Goal: Task Accomplishment & Management: Manage account settings

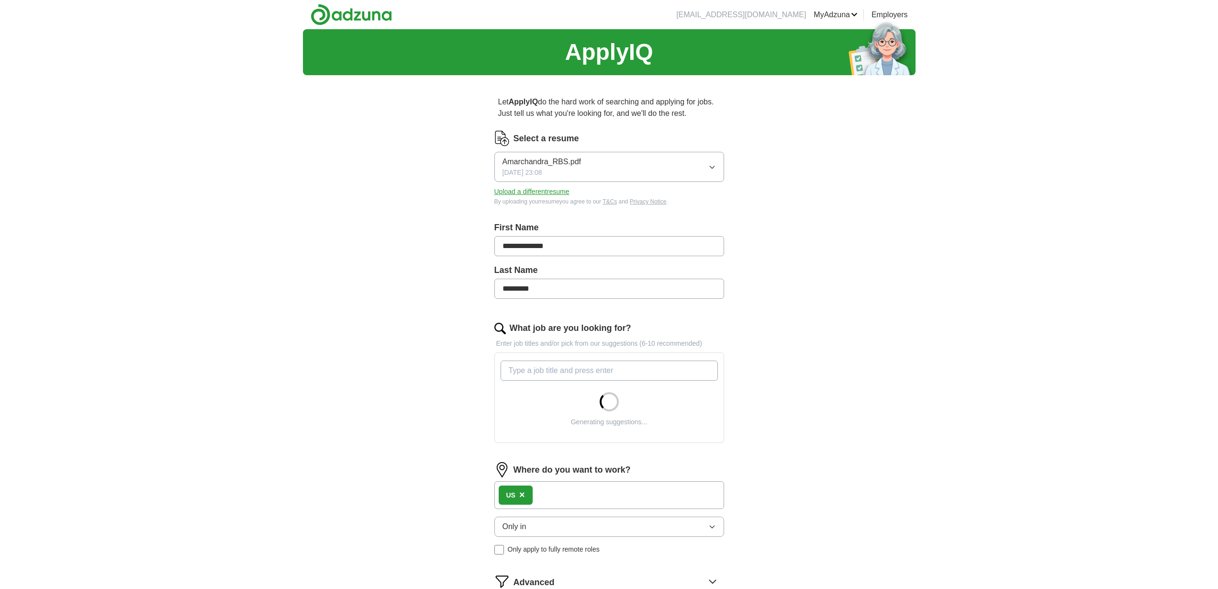
click at [584, 376] on input "What job are you looking for?" at bounding box center [608, 370] width 217 height 20
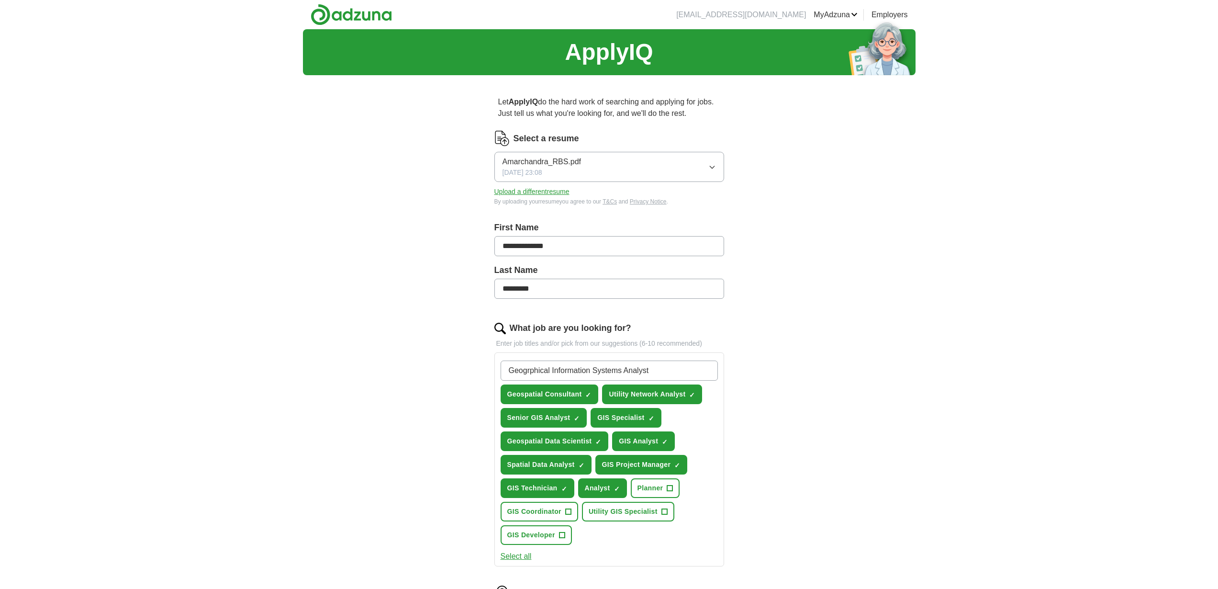
type input "Geogrphical Information Systems Analyst"
click at [566, 510] on span "+" at bounding box center [568, 512] width 6 height 8
click at [664, 510] on span "+" at bounding box center [664, 512] width 6 height 8
click at [566, 533] on button "GIS Developer +" at bounding box center [535, 535] width 71 height 20
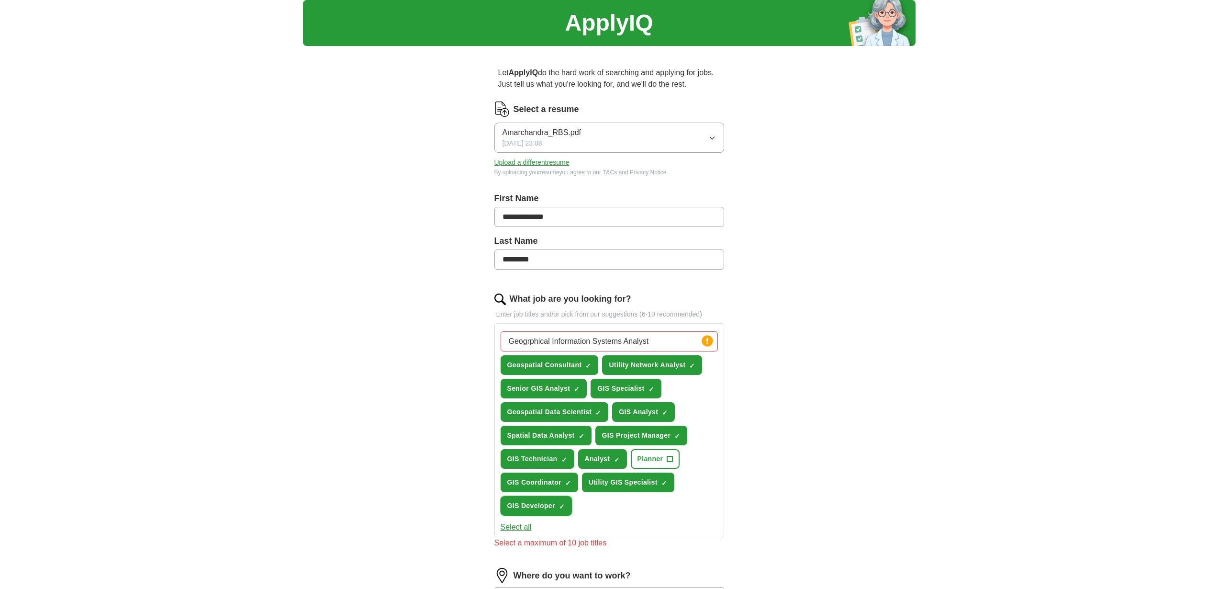
scroll to position [31, 0]
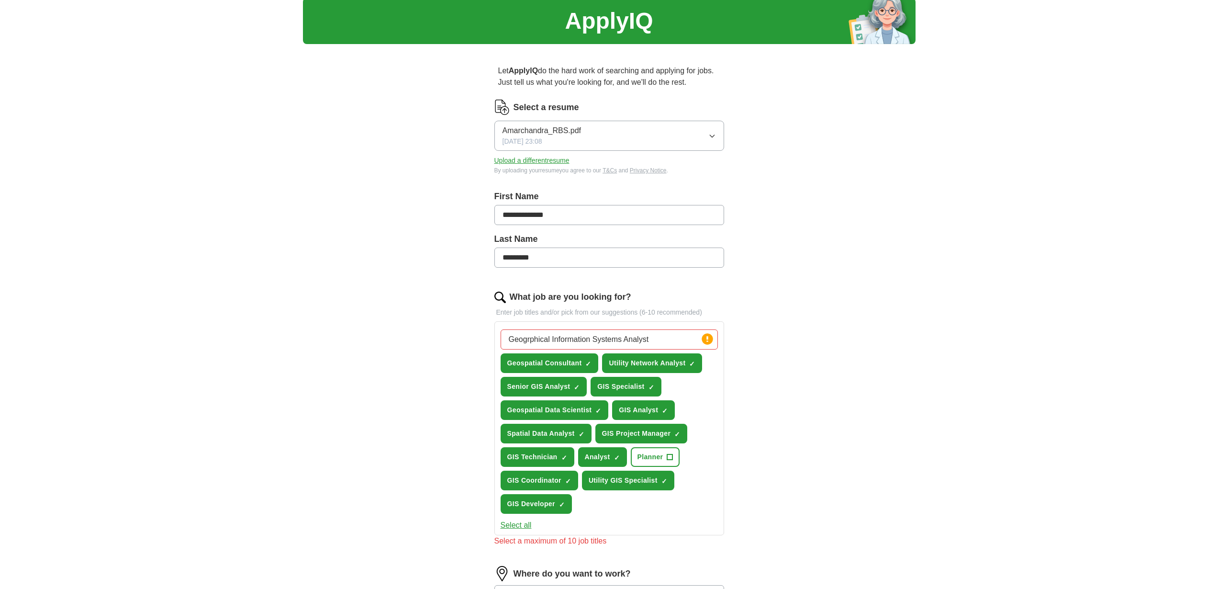
click at [659, 340] on input "Geogrphical Information Systems Analyst" at bounding box center [608, 339] width 217 height 20
drag, startPoint x: 659, startPoint y: 340, endPoint x: 553, endPoint y: 338, distance: 106.2
click at [553, 338] on input "Geogrphical Information Systems Analyst" at bounding box center [608, 339] width 217 height 20
click at [667, 460] on span "+" at bounding box center [670, 457] width 6 height 8
click at [655, 342] on input "Geogrphical Information Systems Analyst" at bounding box center [608, 339] width 217 height 20
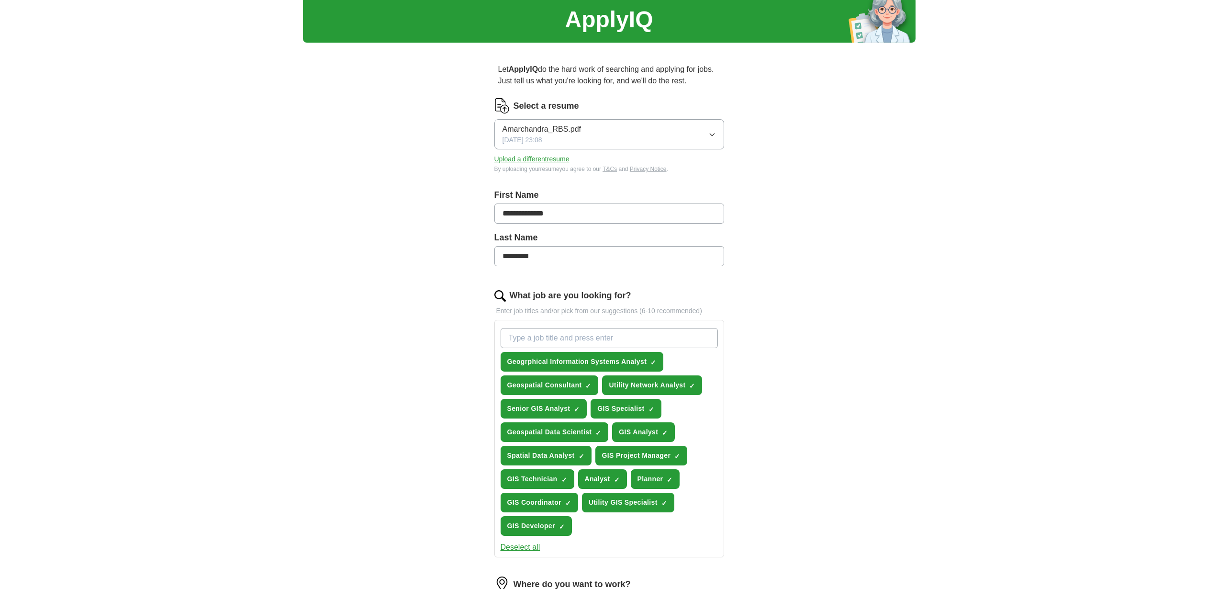
scroll to position [33, 0]
drag, startPoint x: 595, startPoint y: 211, endPoint x: 538, endPoint y: 210, distance: 57.0
click at [493, 208] on div "**********" at bounding box center [609, 426] width 306 height 752
click at [584, 218] on input "**********" at bounding box center [609, 213] width 230 height 20
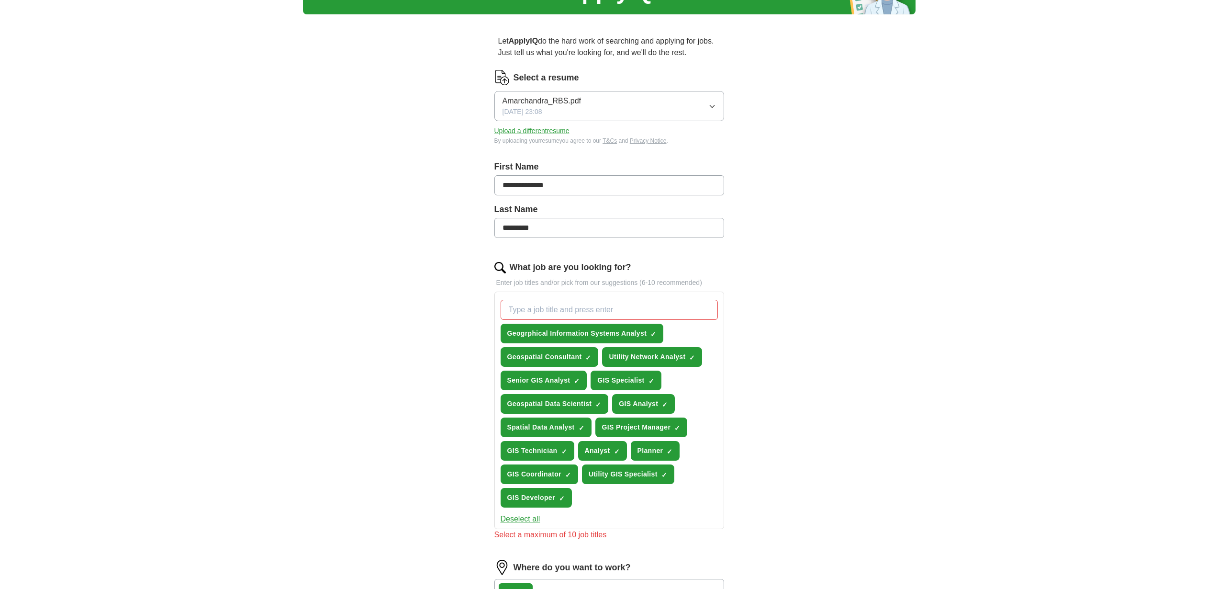
scroll to position [343, 0]
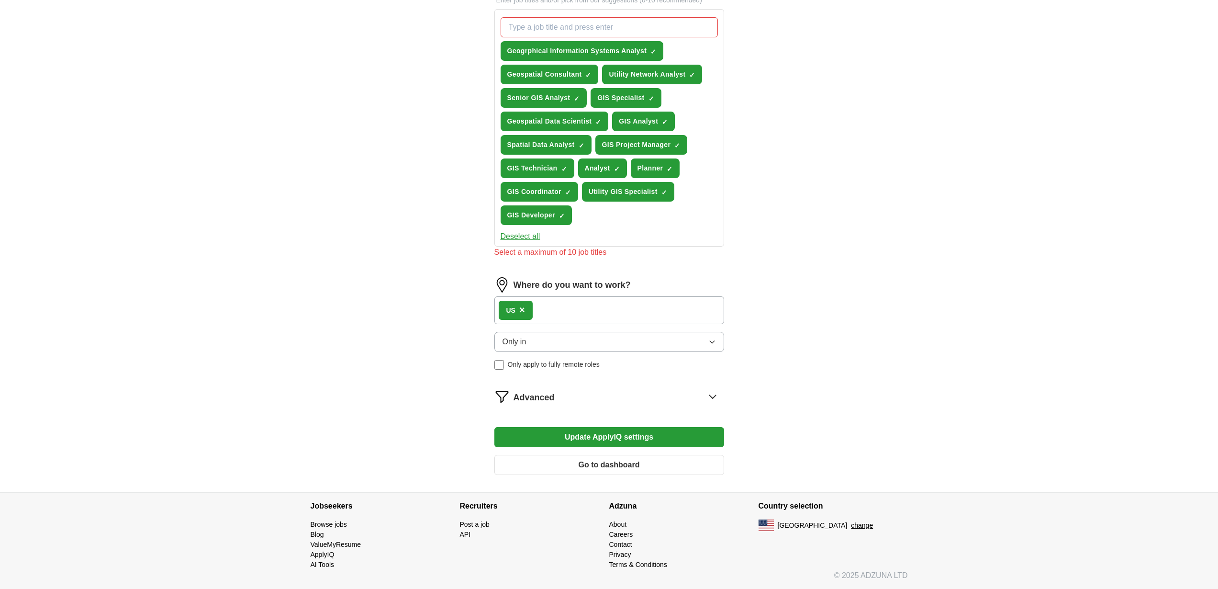
click at [624, 440] on button "Update ApplyIQ settings" at bounding box center [609, 437] width 230 height 20
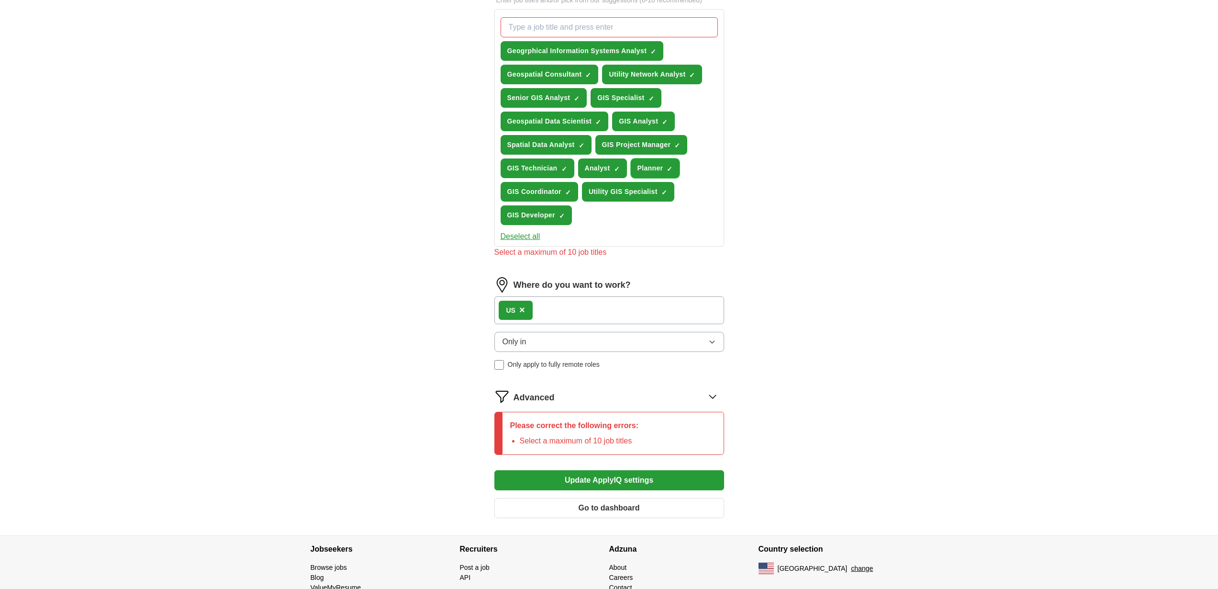
click at [0, 0] on span "×" at bounding box center [0, 0] width 0 height 0
click at [596, 480] on button "Update ApplyIQ settings" at bounding box center [609, 480] width 230 height 20
click at [604, 476] on button "Update ApplyIQ settings" at bounding box center [609, 480] width 230 height 20
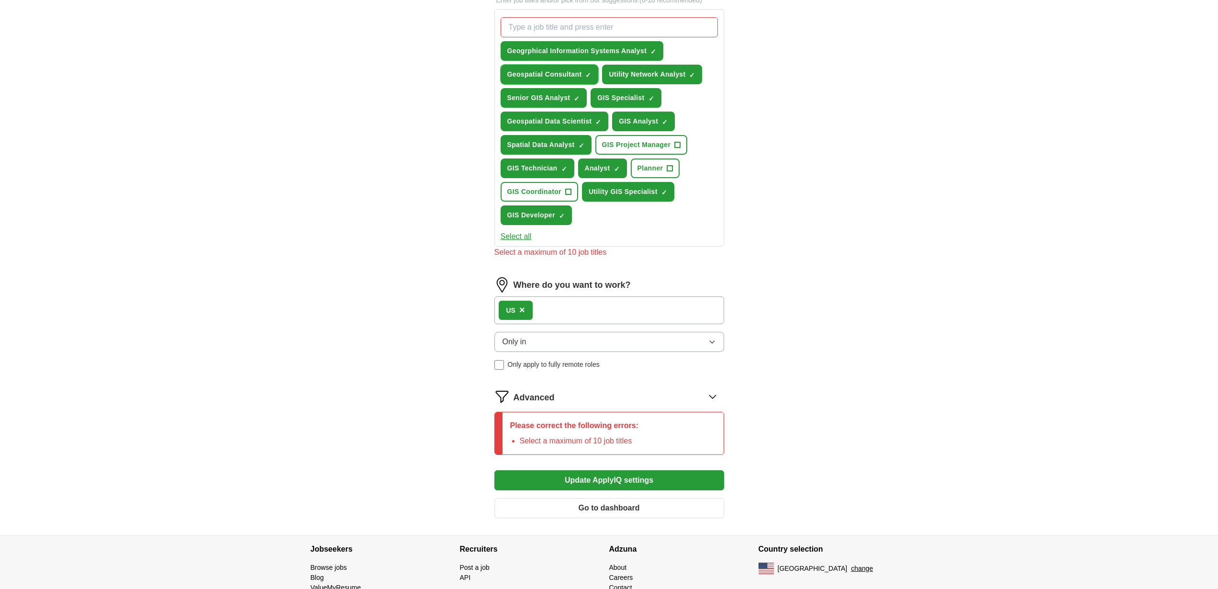
click at [0, 0] on span "×" at bounding box center [0, 0] width 0 height 0
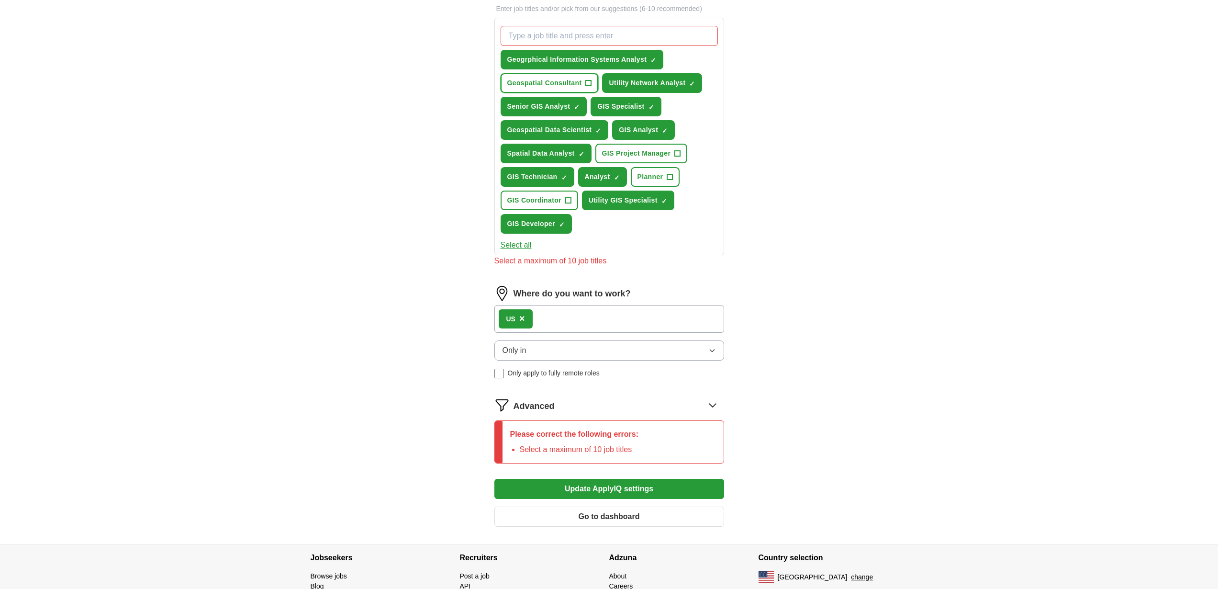
scroll to position [331, 0]
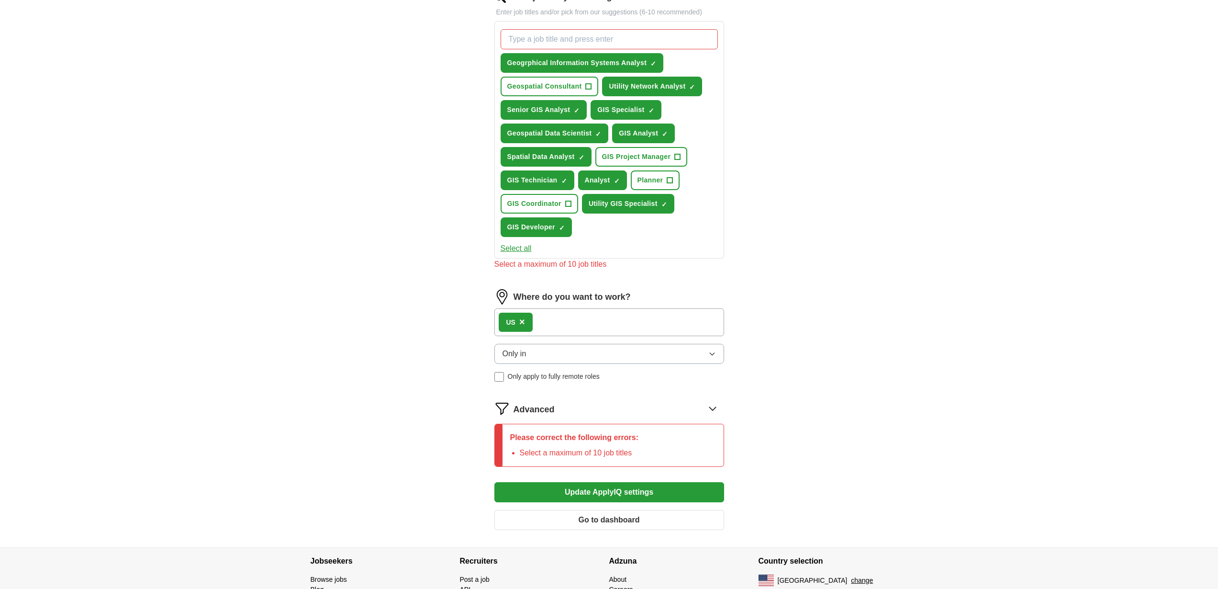
click at [614, 492] on button "Update ApplyIQ settings" at bounding box center [609, 492] width 230 height 20
click at [0, 0] on span "×" at bounding box center [0, 0] width 0 height 0
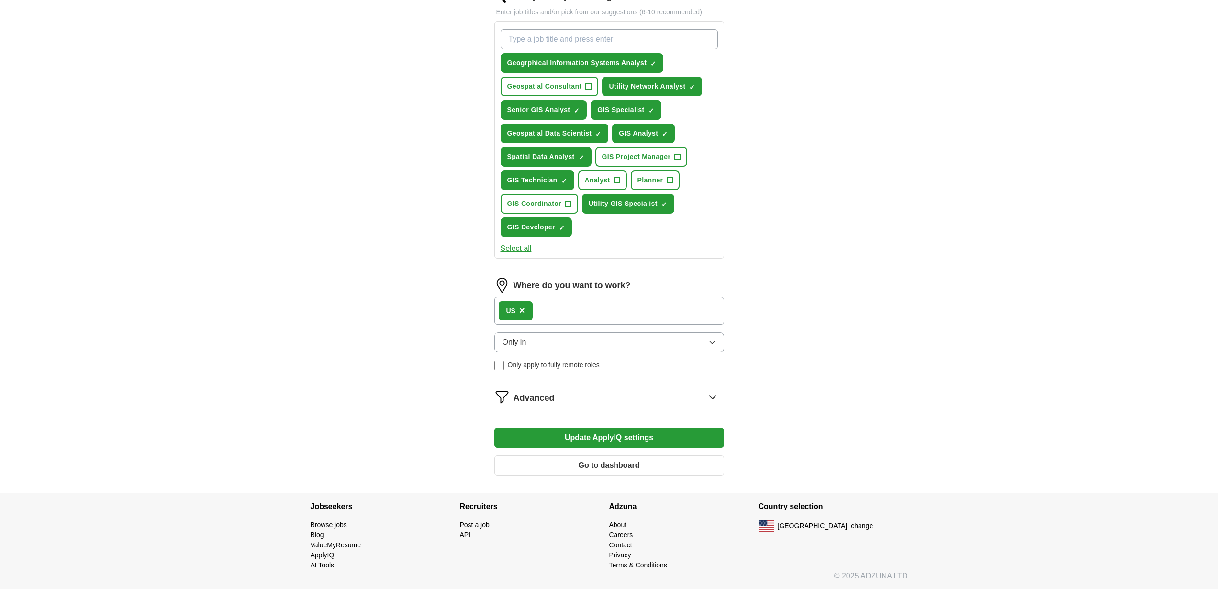
click at [594, 433] on button "Update ApplyIQ settings" at bounding box center [609, 437] width 230 height 20
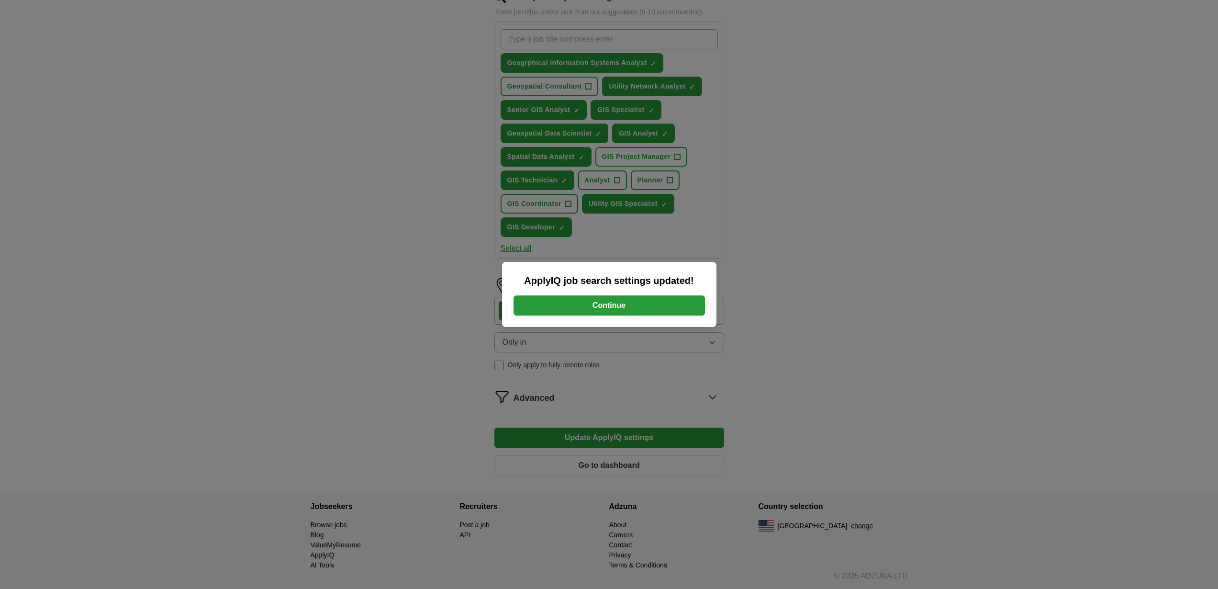
click at [606, 300] on button "Continue" at bounding box center [608, 305] width 191 height 20
